Goal: Find contact information: Find contact information

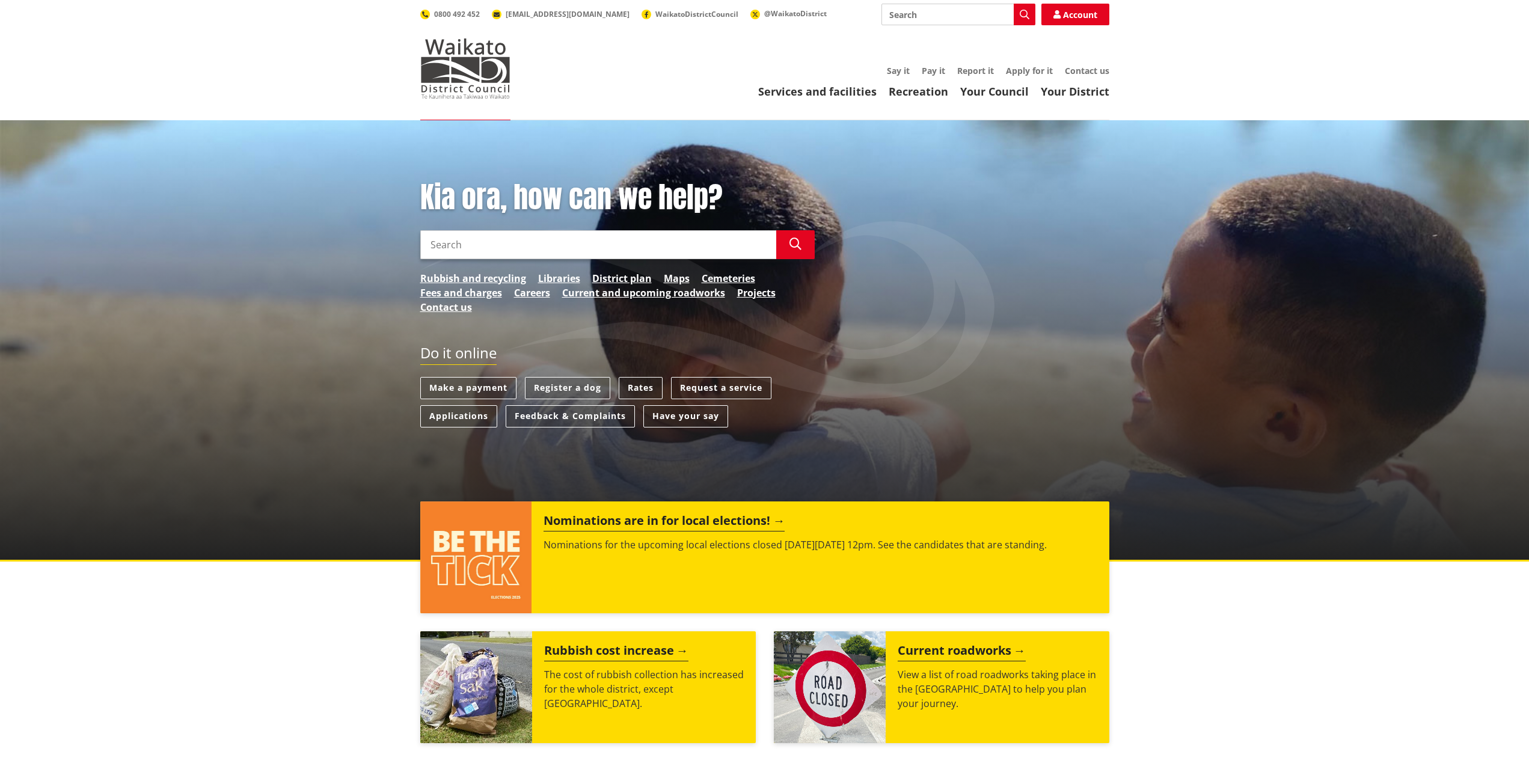
click at [655, 16] on span "WaikatoDistrictCouncil" at bounding box center [696, 14] width 83 height 10
click at [1002, 90] on link "Your Council" at bounding box center [994, 91] width 69 height 15
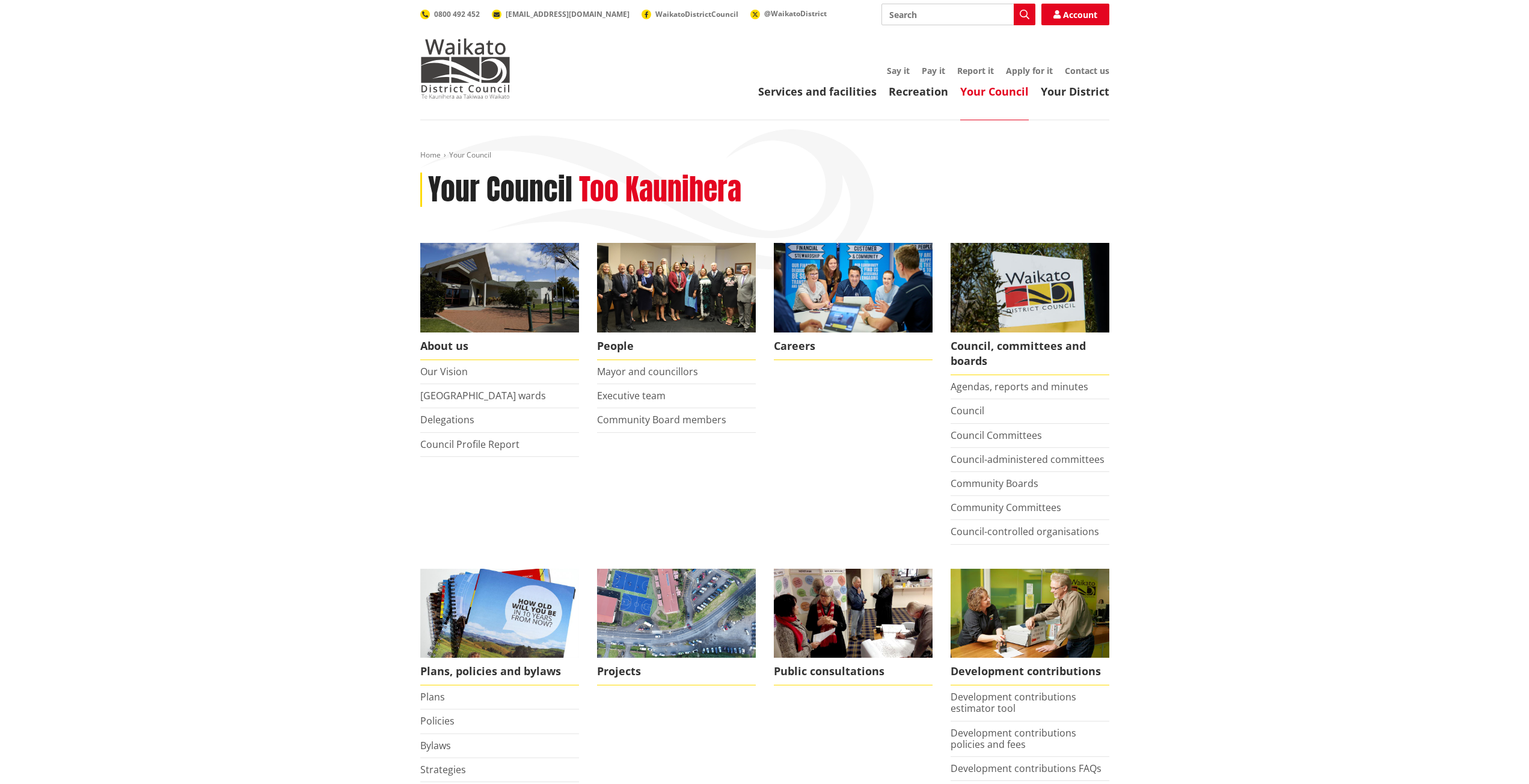
click at [632, 395] on link "Executive team" at bounding box center [631, 395] width 69 height 13
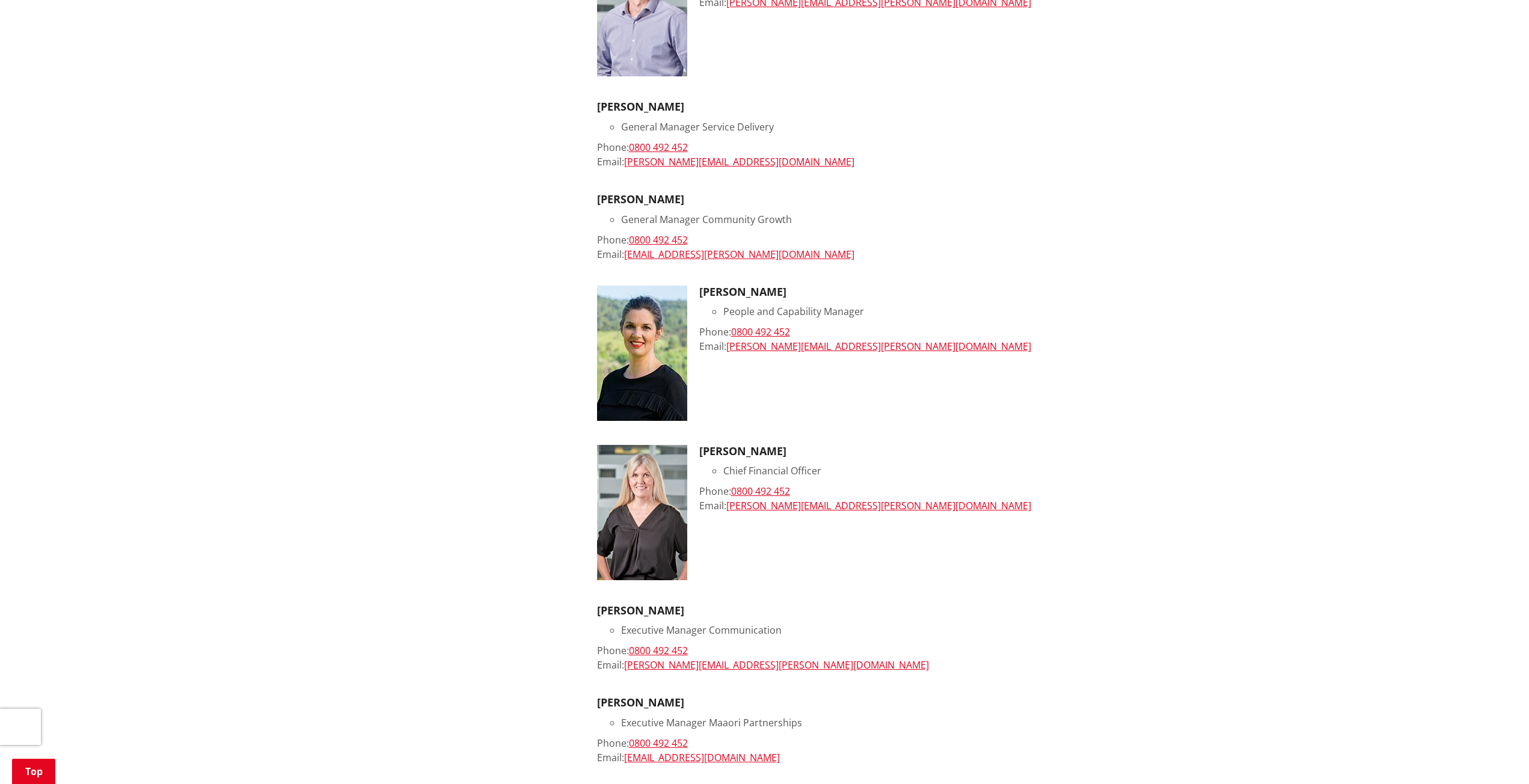
scroll to position [721, 0]
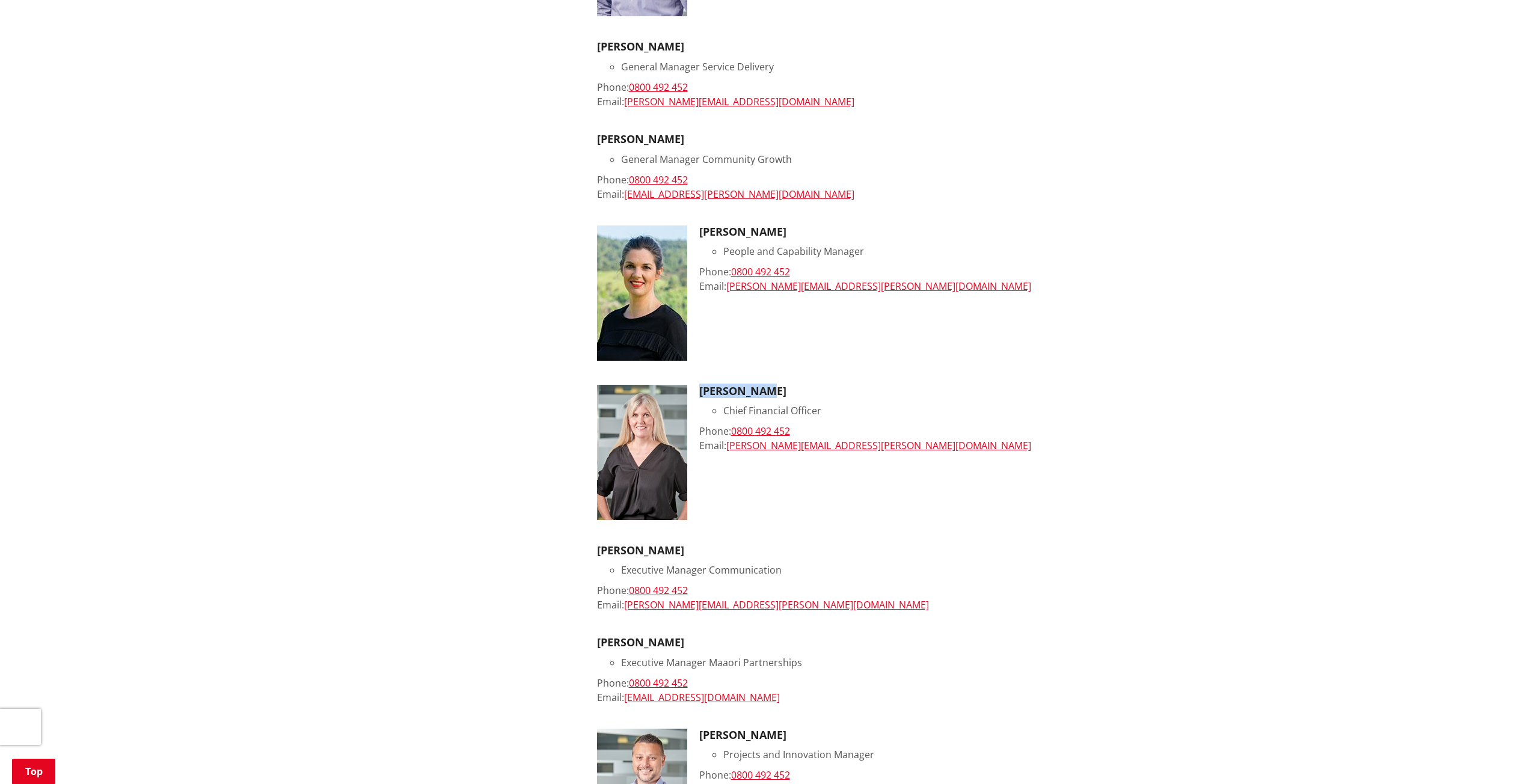
drag, startPoint x: 701, startPoint y: 391, endPoint x: 760, endPoint y: 394, distance: 59.1
click at [760, 394] on h3 "[PERSON_NAME]" at bounding box center [905, 391] width 410 height 13
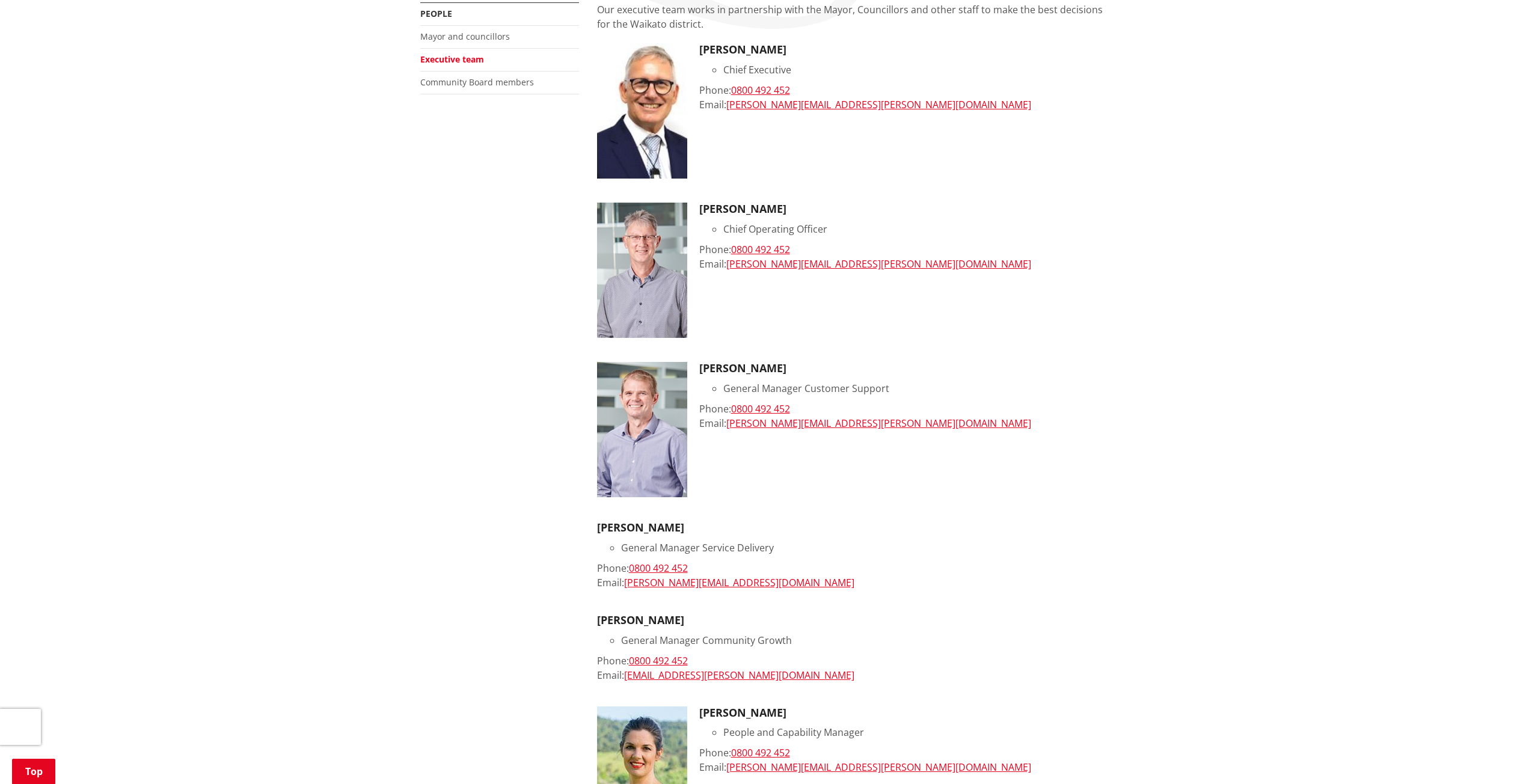
scroll to position [301, 0]
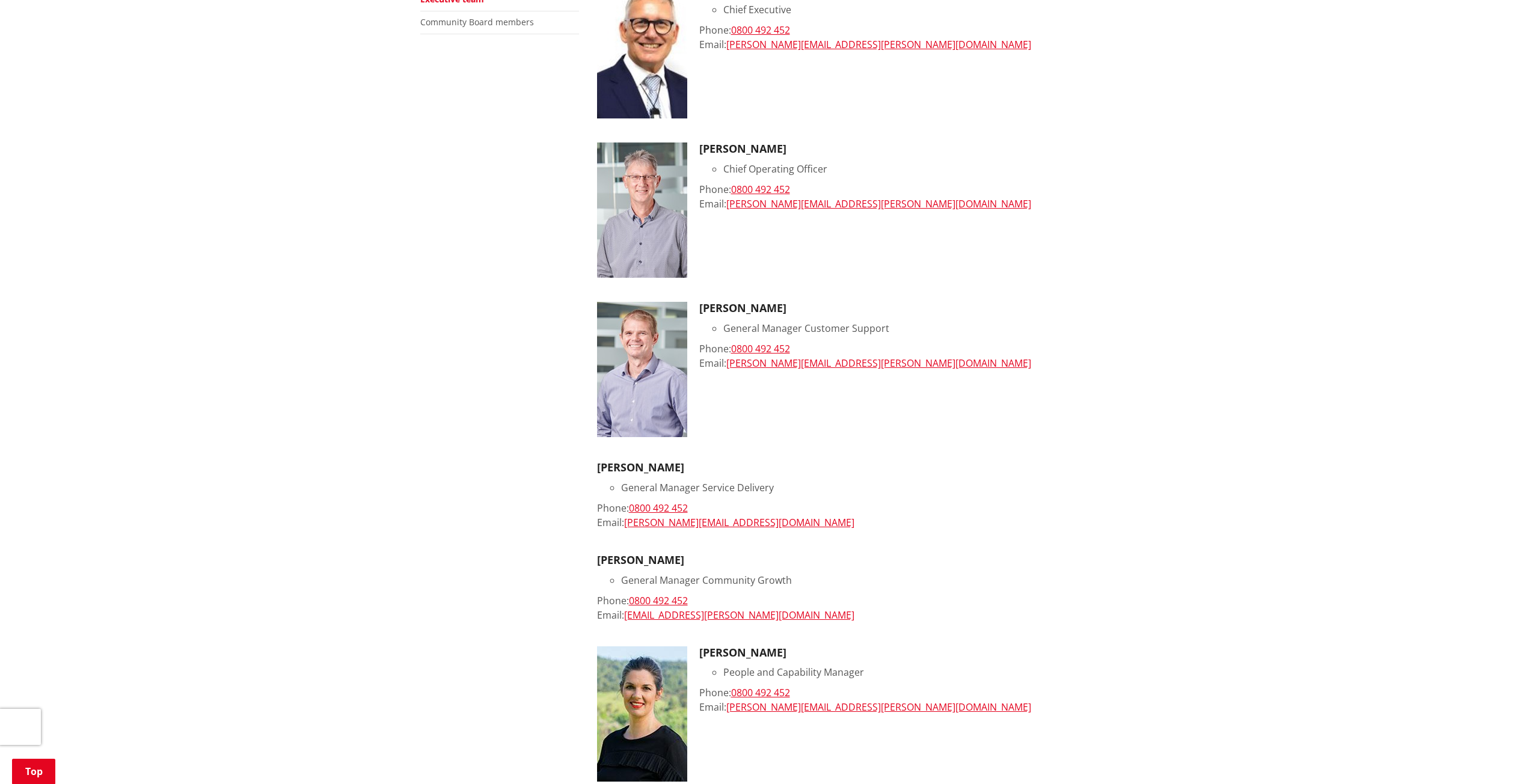
copy h3 "[PERSON_NAME]"
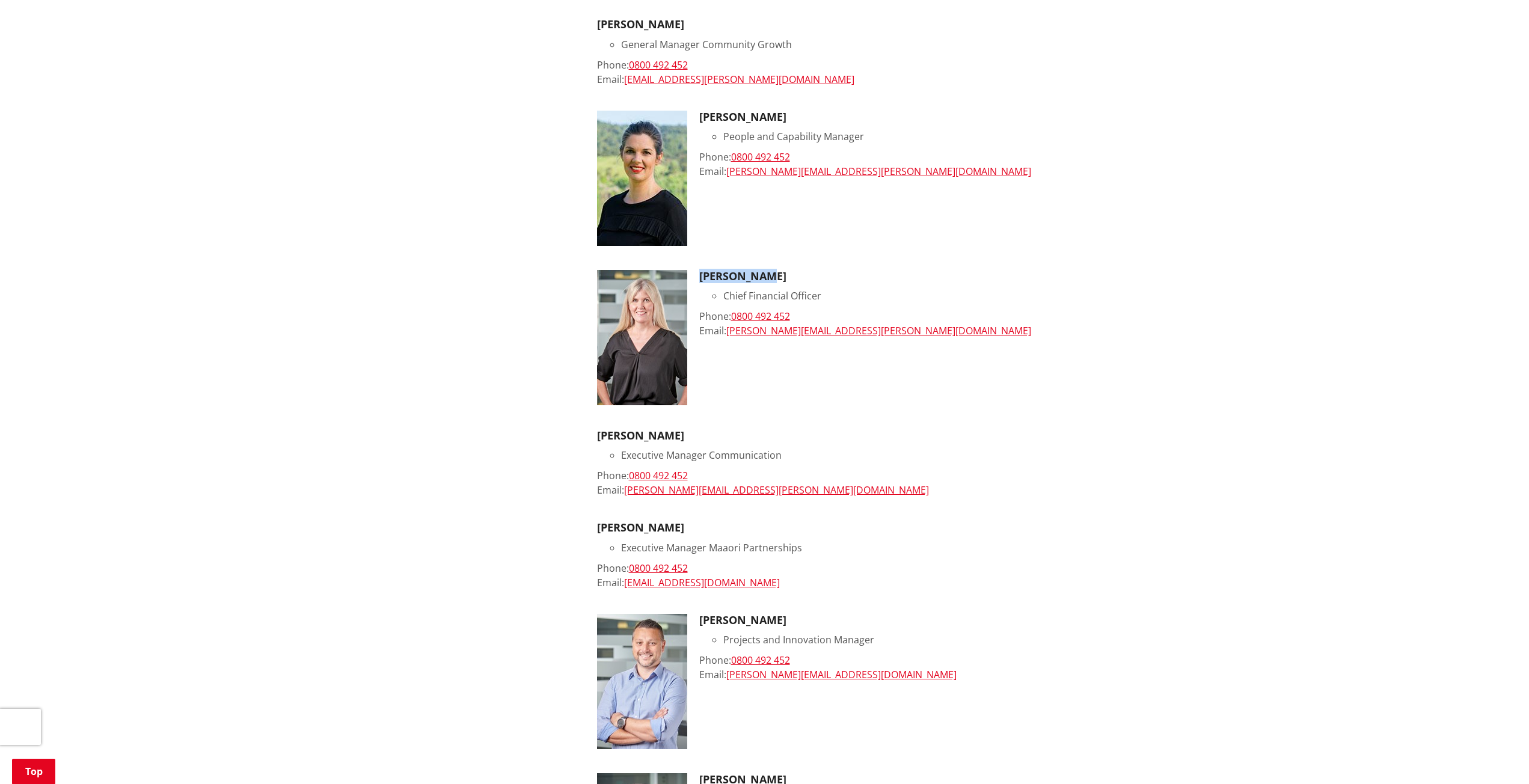
scroll to position [842, 0]
